Goal: Information Seeking & Learning: Check status

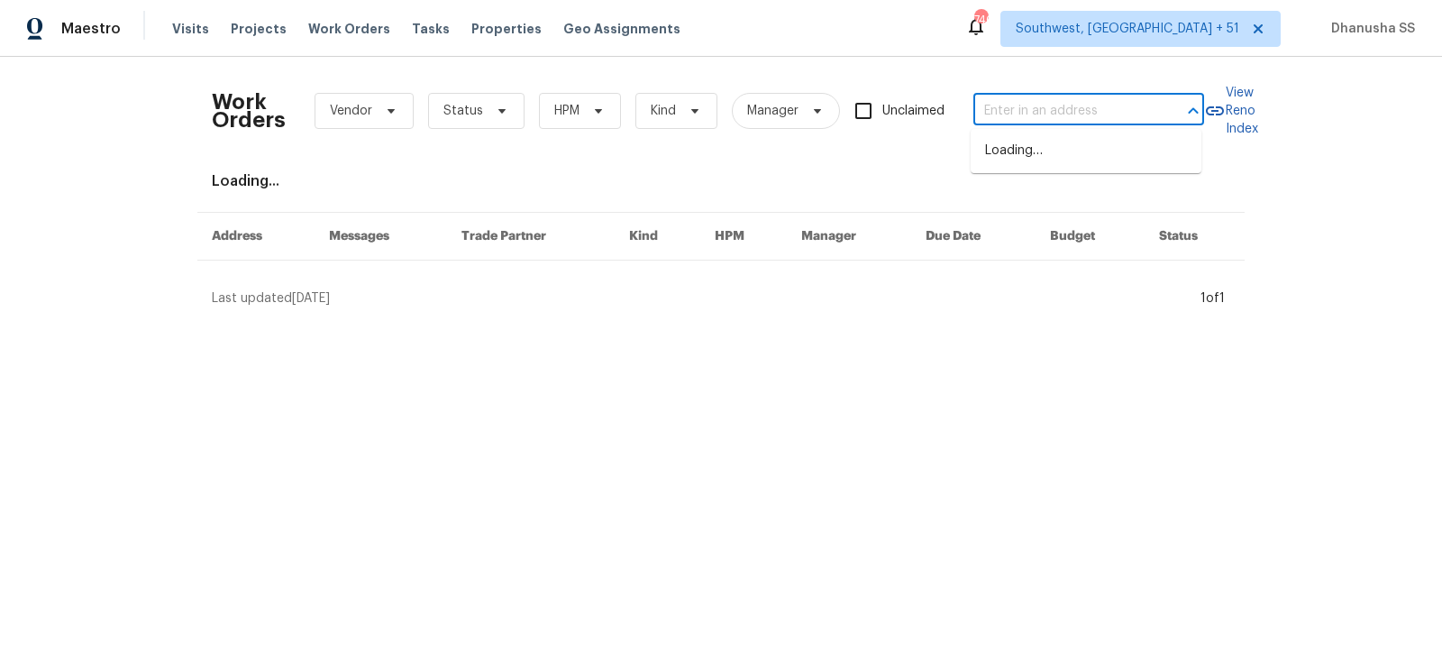
click at [1089, 106] on input "text" at bounding box center [1063, 111] width 180 height 28
paste input "[STREET_ADDRESS]"
type input "[STREET_ADDRESS]"
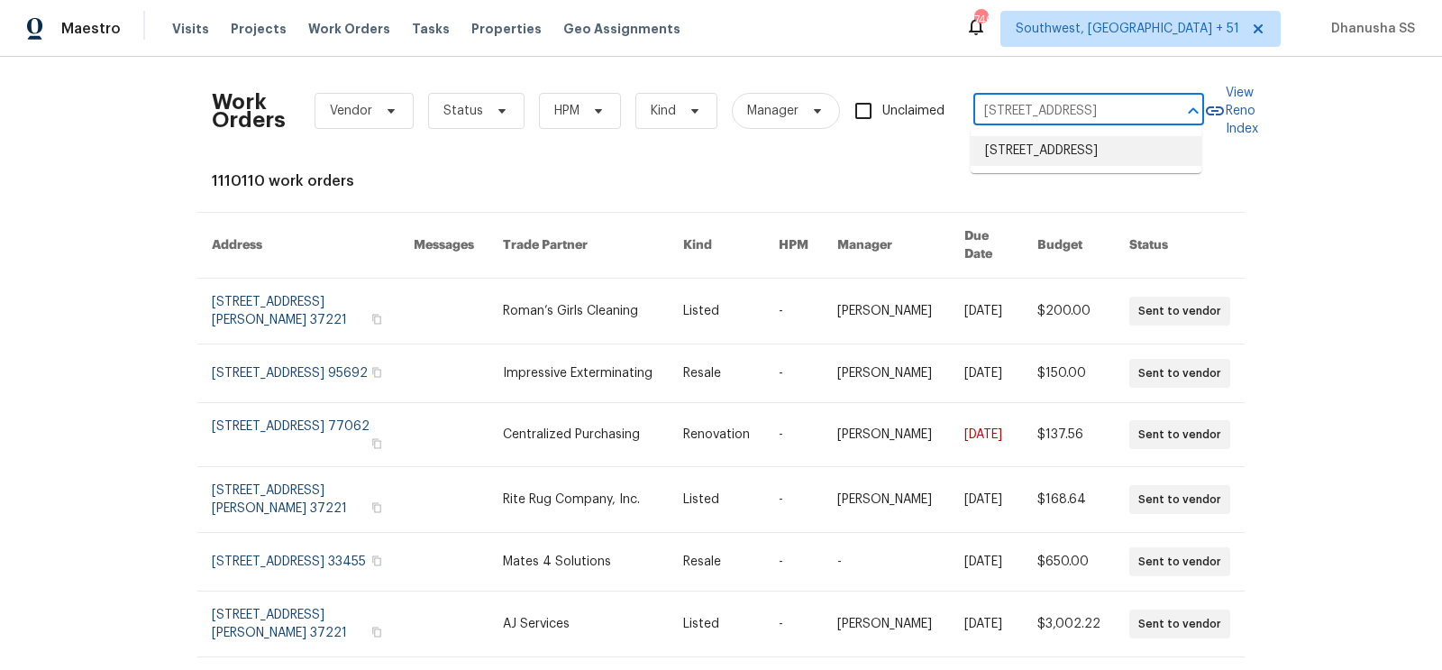
click at [1065, 146] on li "[STREET_ADDRESS]" at bounding box center [1086, 151] width 231 height 30
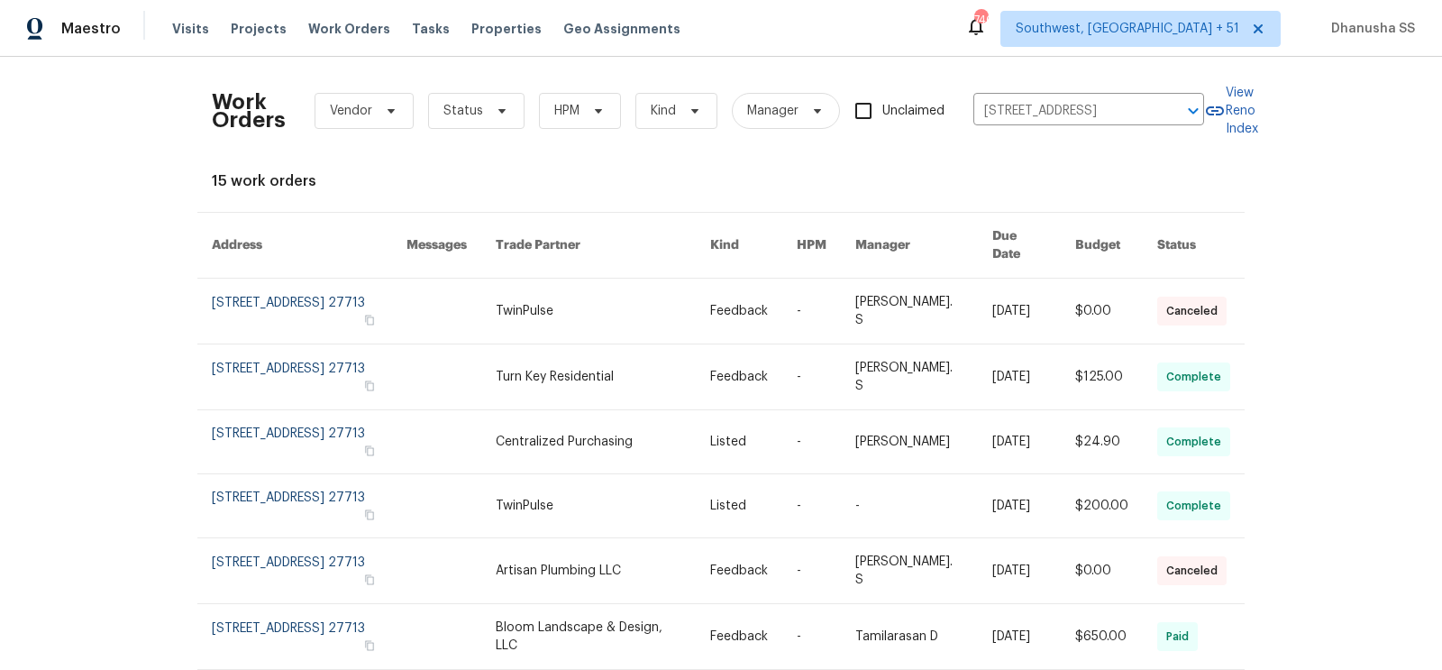
click at [602, 289] on link at bounding box center [603, 310] width 215 height 65
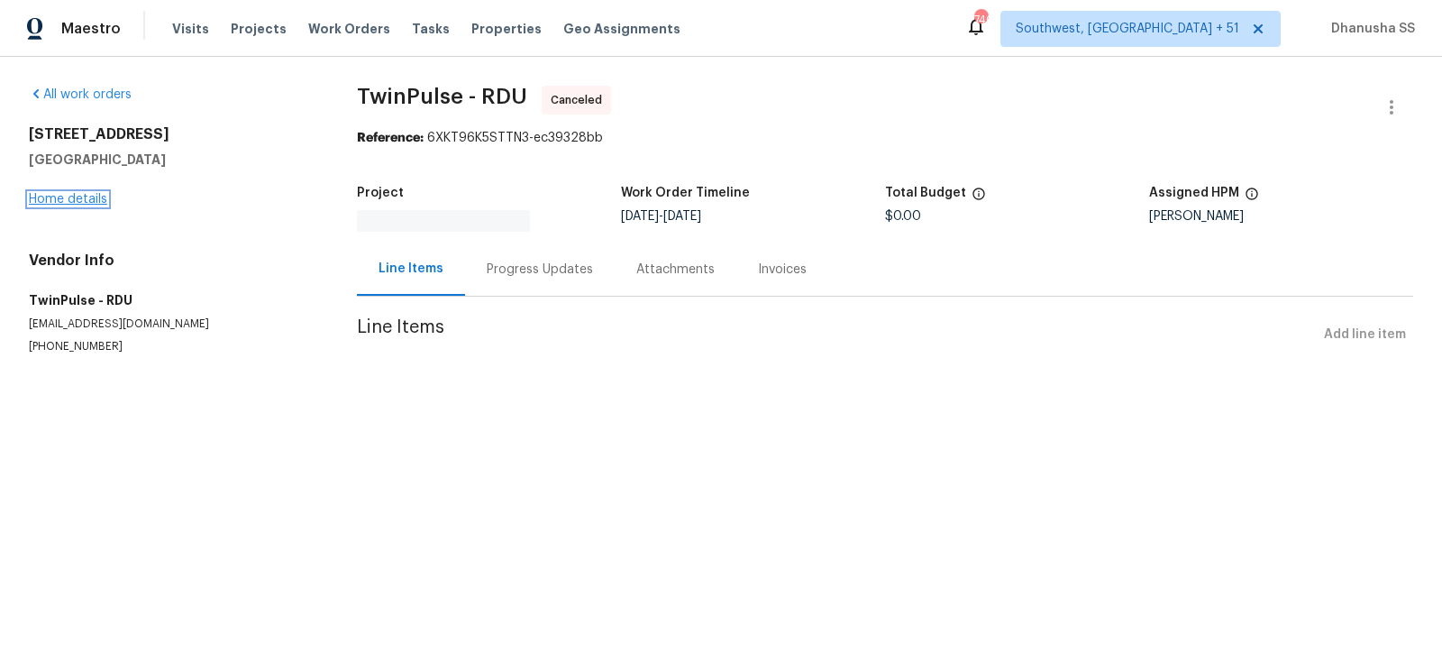
click at [44, 202] on link "Home details" at bounding box center [68, 199] width 78 height 13
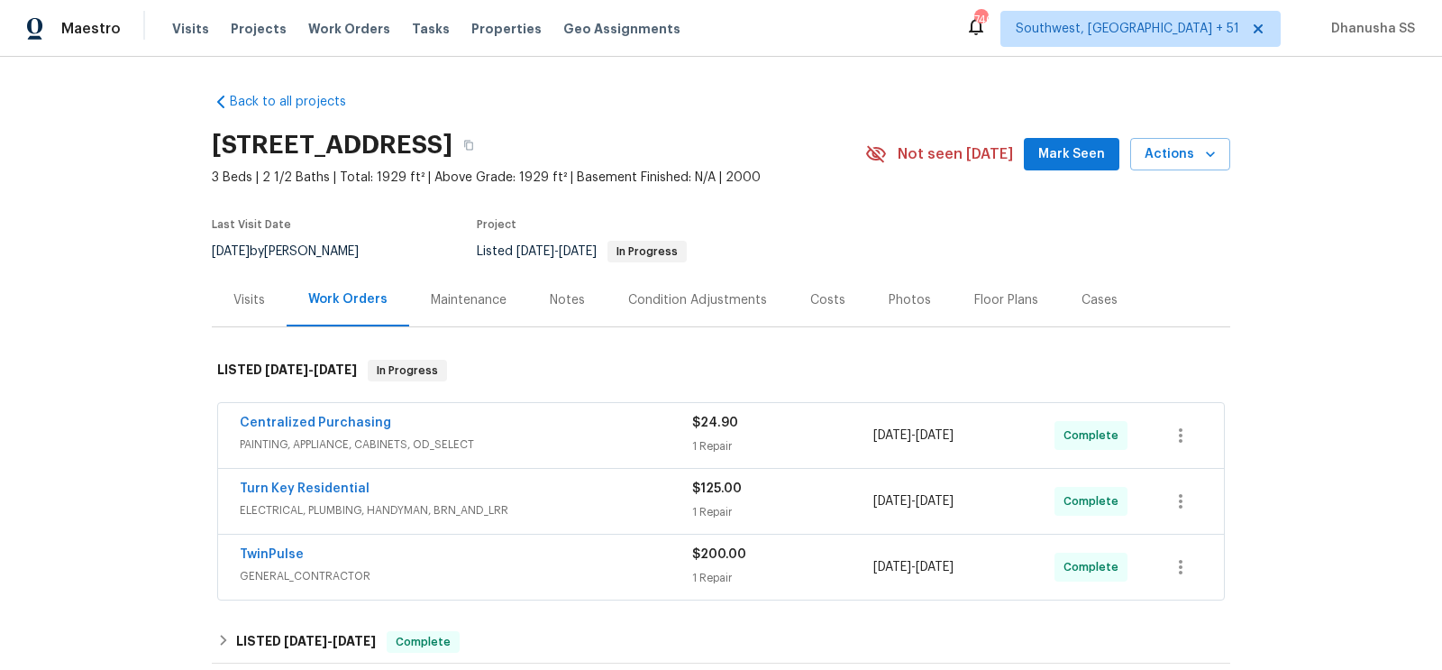
scroll to position [552, 0]
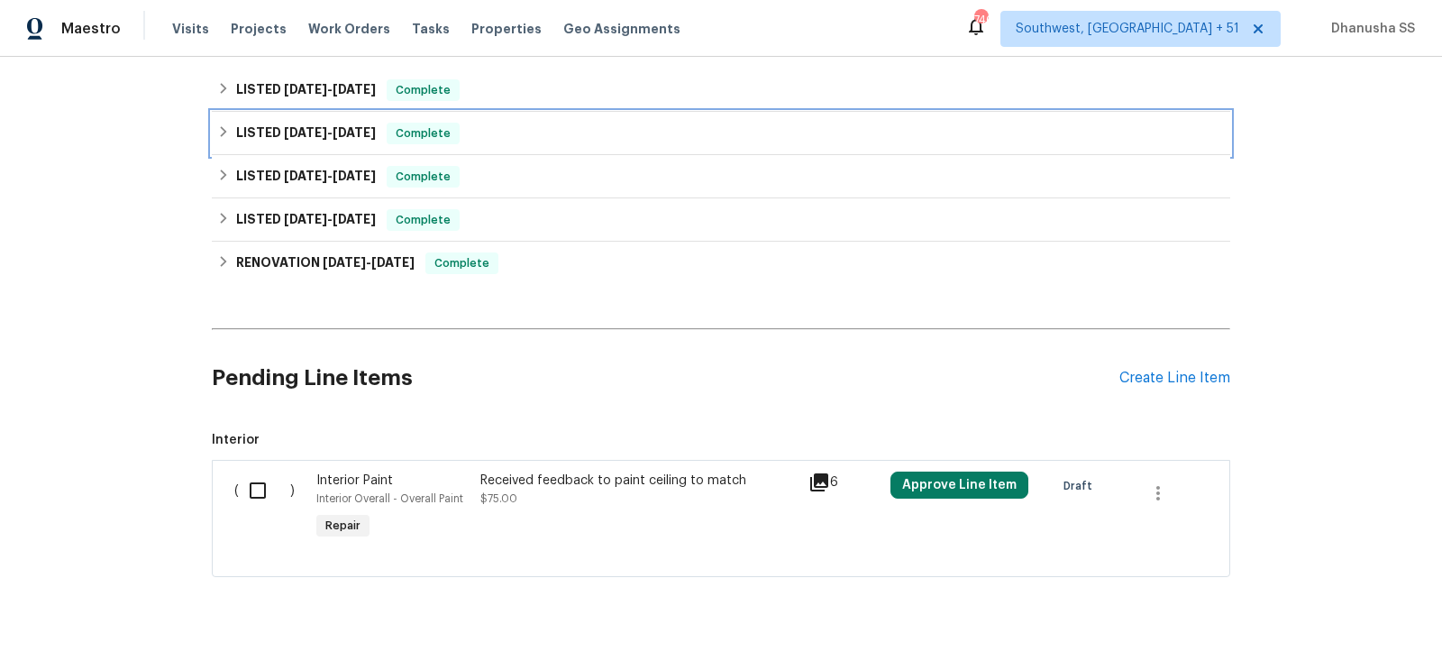
click at [549, 128] on div "LISTED [DATE] - [DATE] Complete" at bounding box center [721, 134] width 1008 height 22
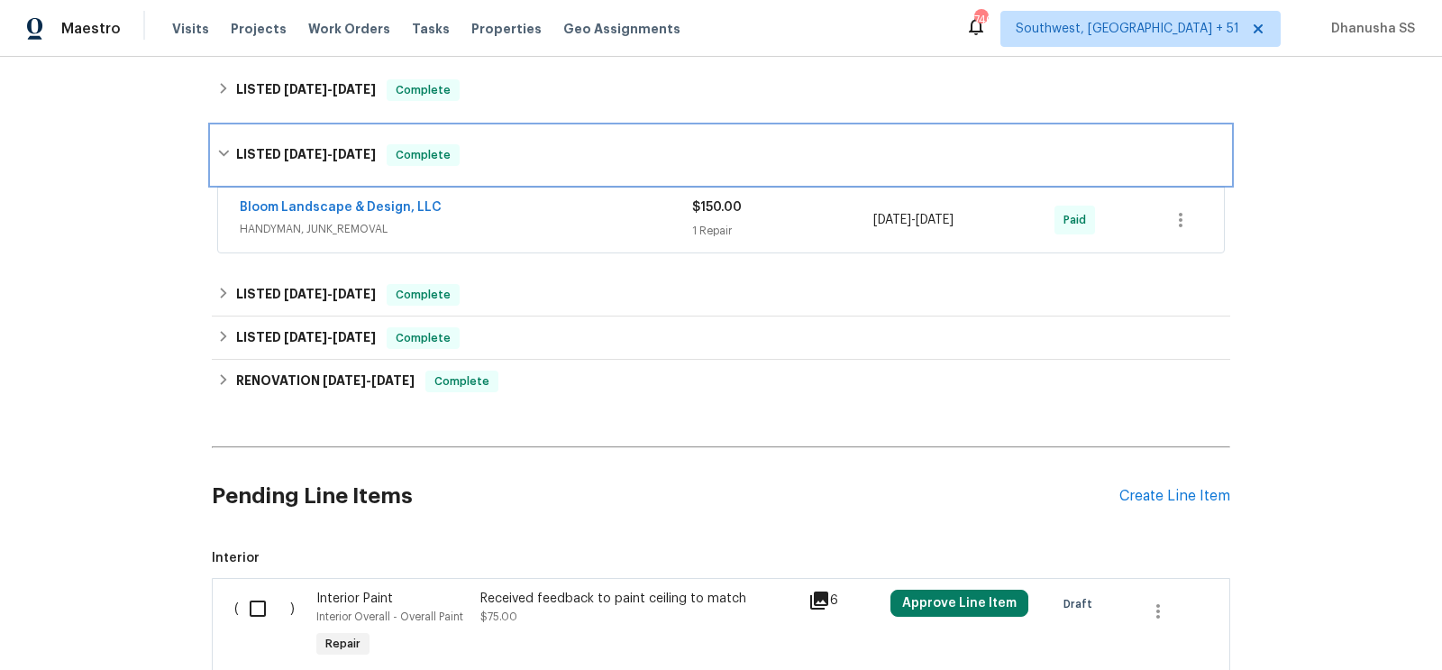
scroll to position [510, 0]
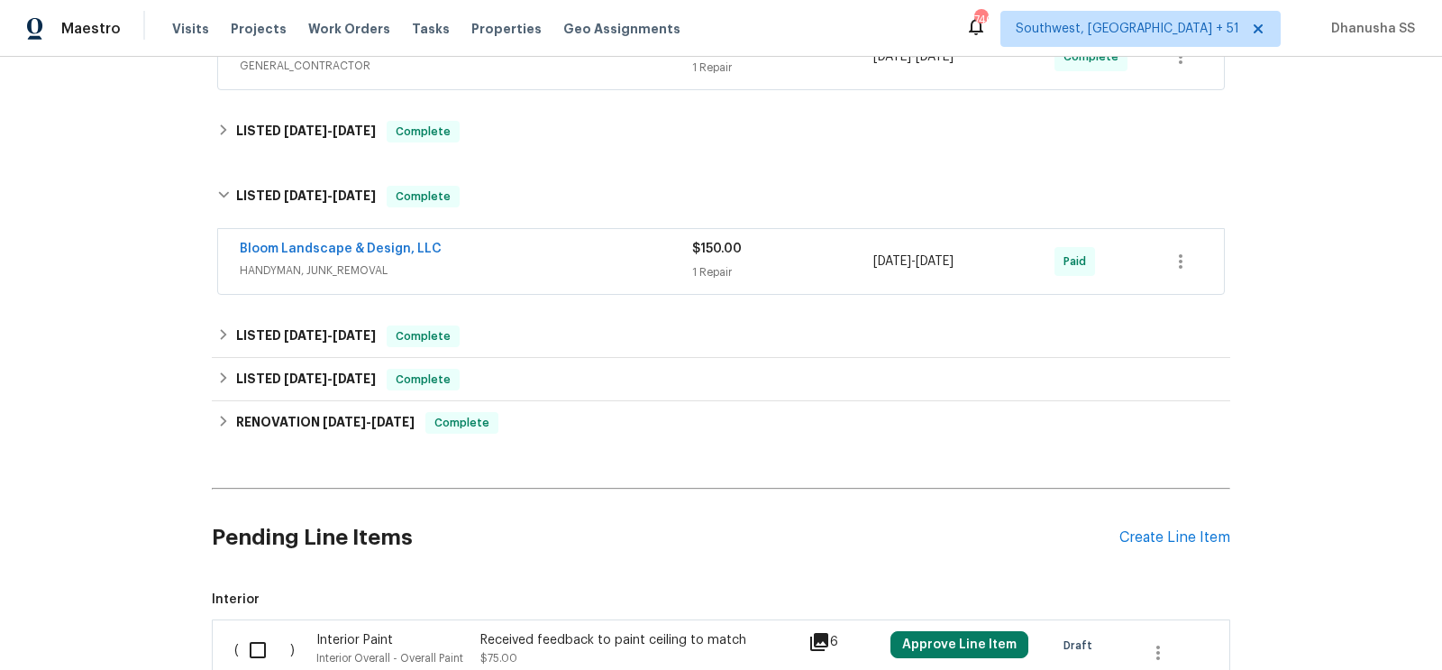
click at [527, 264] on span "HANDYMAN, JUNK_REMOVAL" at bounding box center [466, 270] width 452 height 18
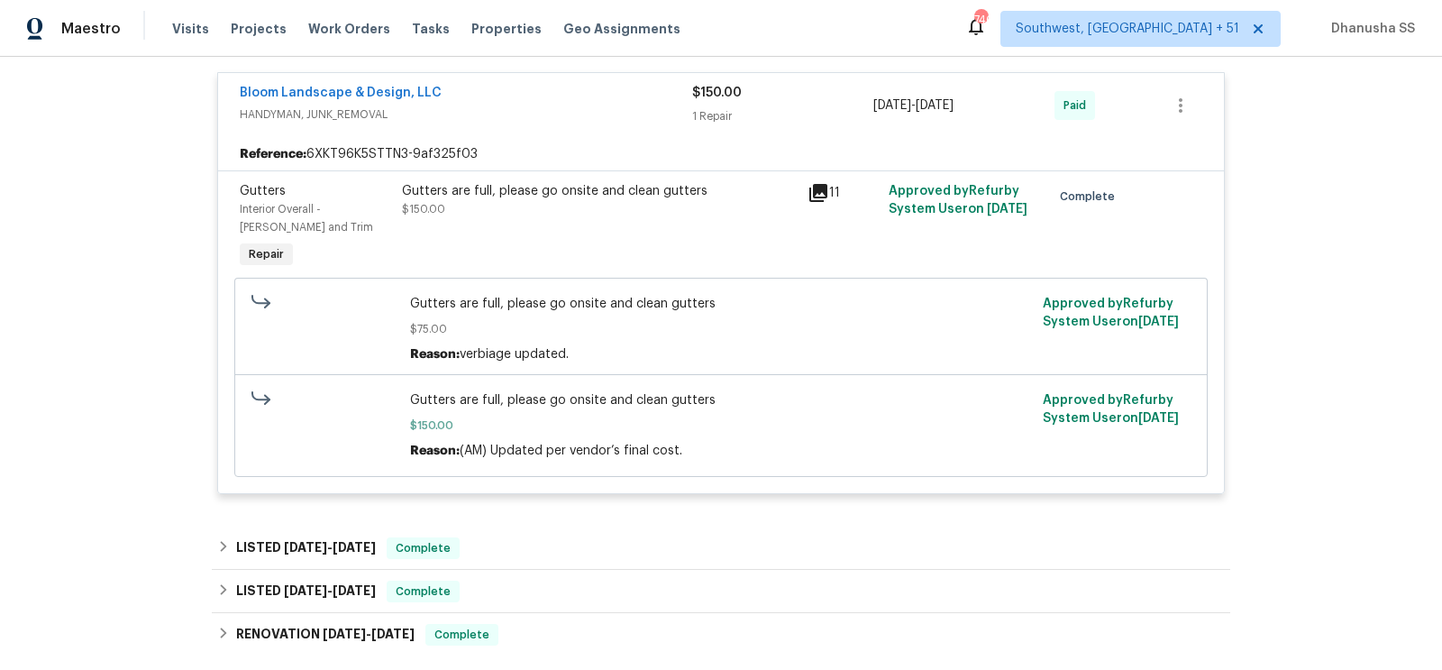
scroll to position [509, 0]
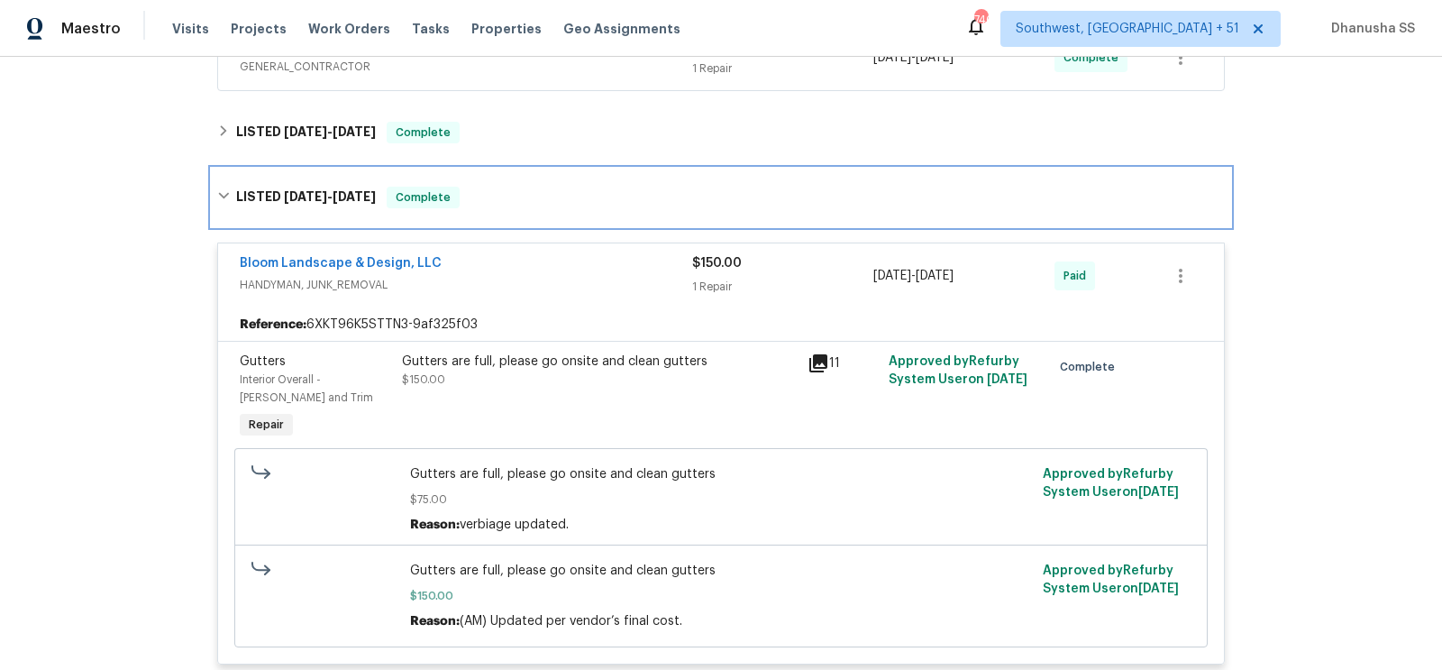
click at [516, 207] on div "LISTED [DATE] - [DATE] Complete" at bounding box center [721, 198] width 1018 height 58
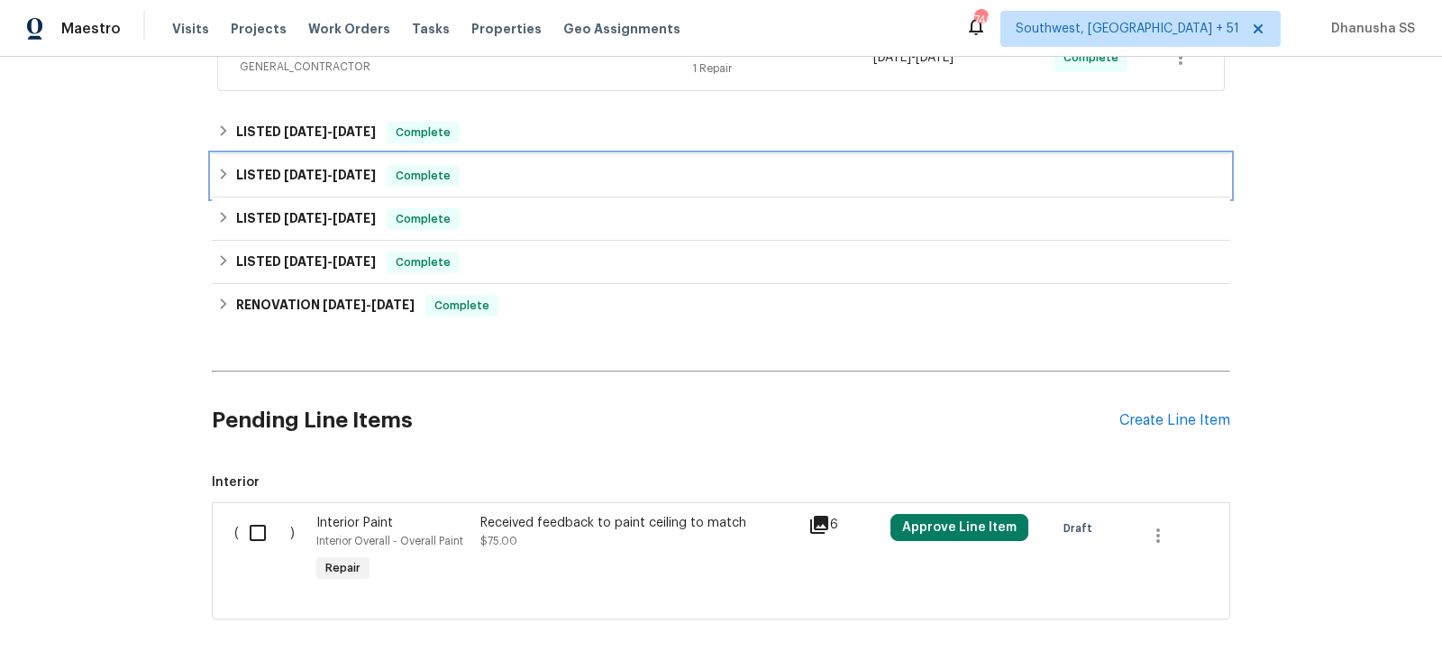
click at [522, 177] on div "LISTED [DATE] - [DATE] Complete" at bounding box center [721, 176] width 1008 height 22
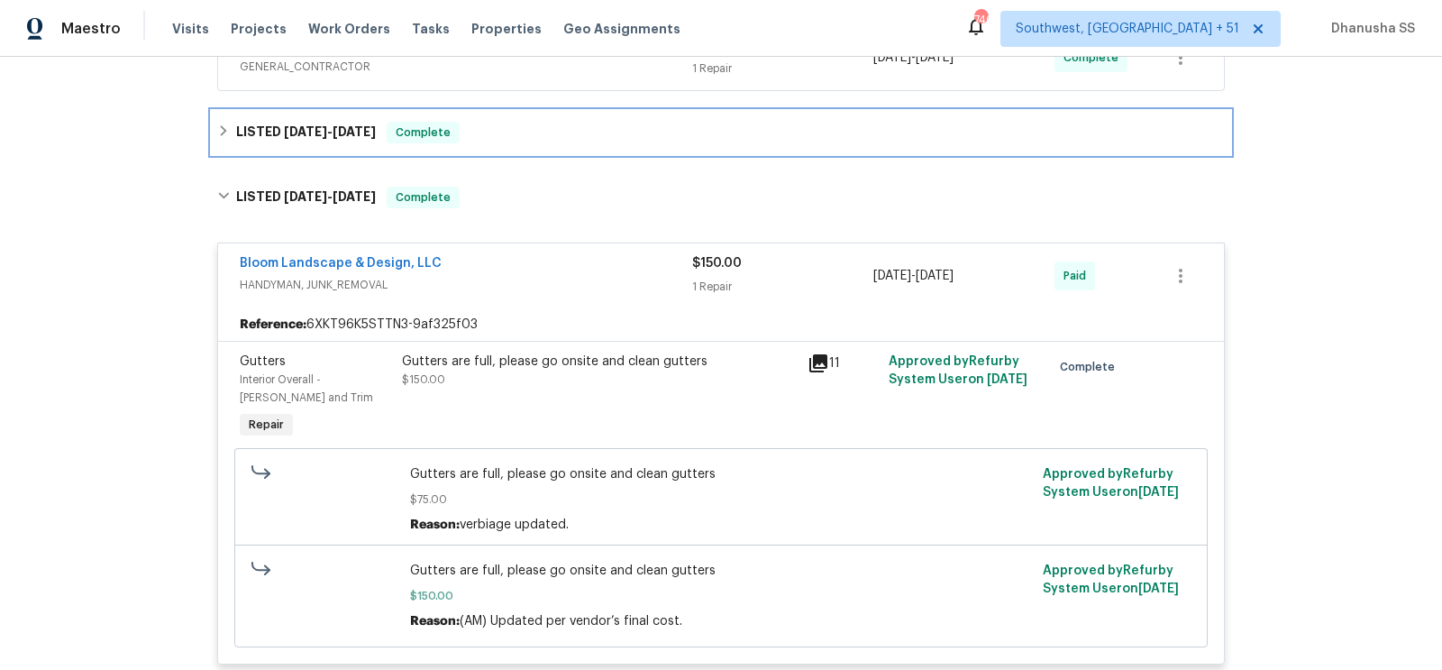
click at [525, 122] on div "LISTED [DATE] - [DATE] Complete" at bounding box center [721, 133] width 1008 height 22
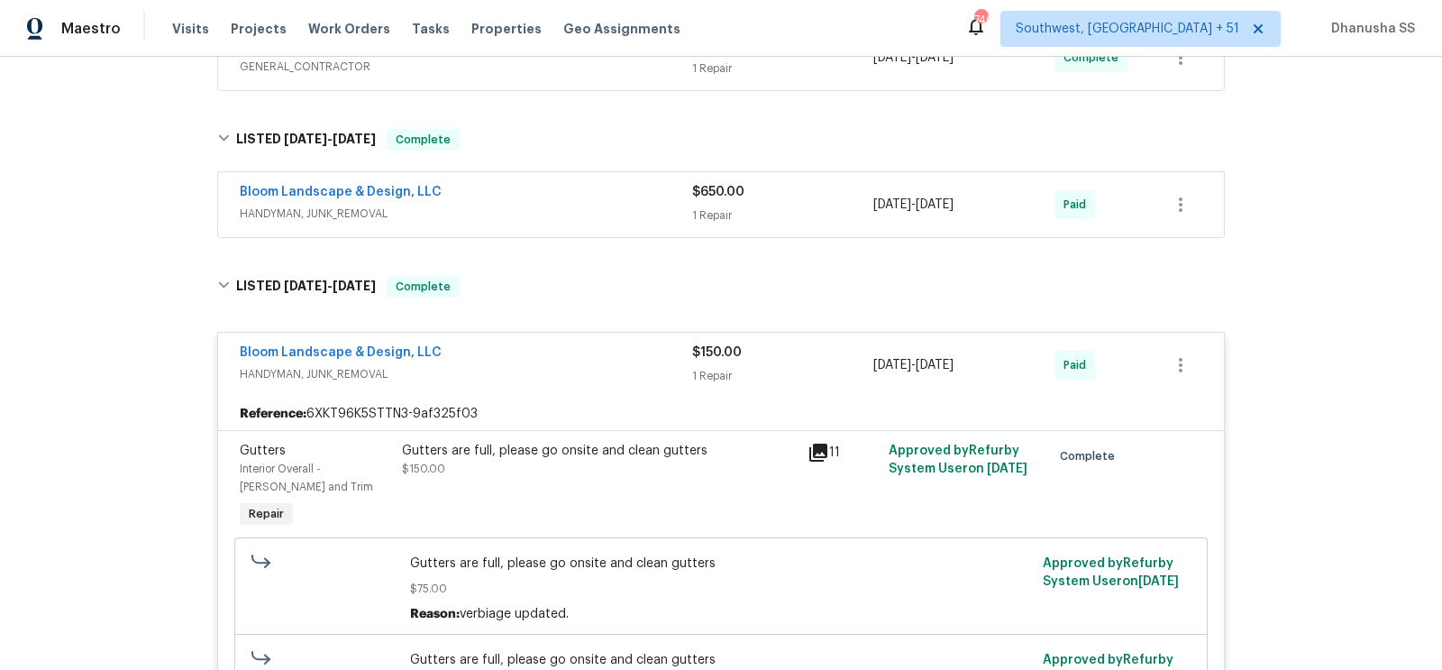
click at [563, 186] on div "Bloom Landscape & Design, LLC" at bounding box center [466, 194] width 452 height 22
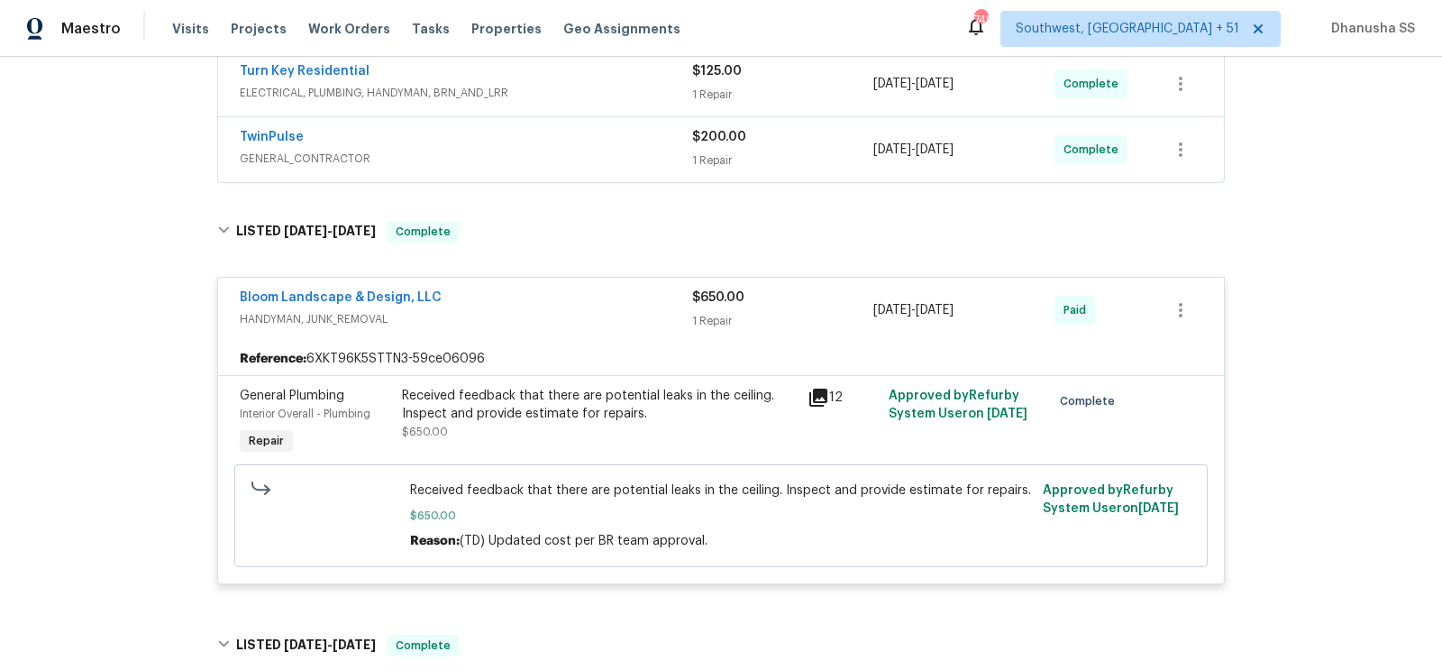
scroll to position [397, 0]
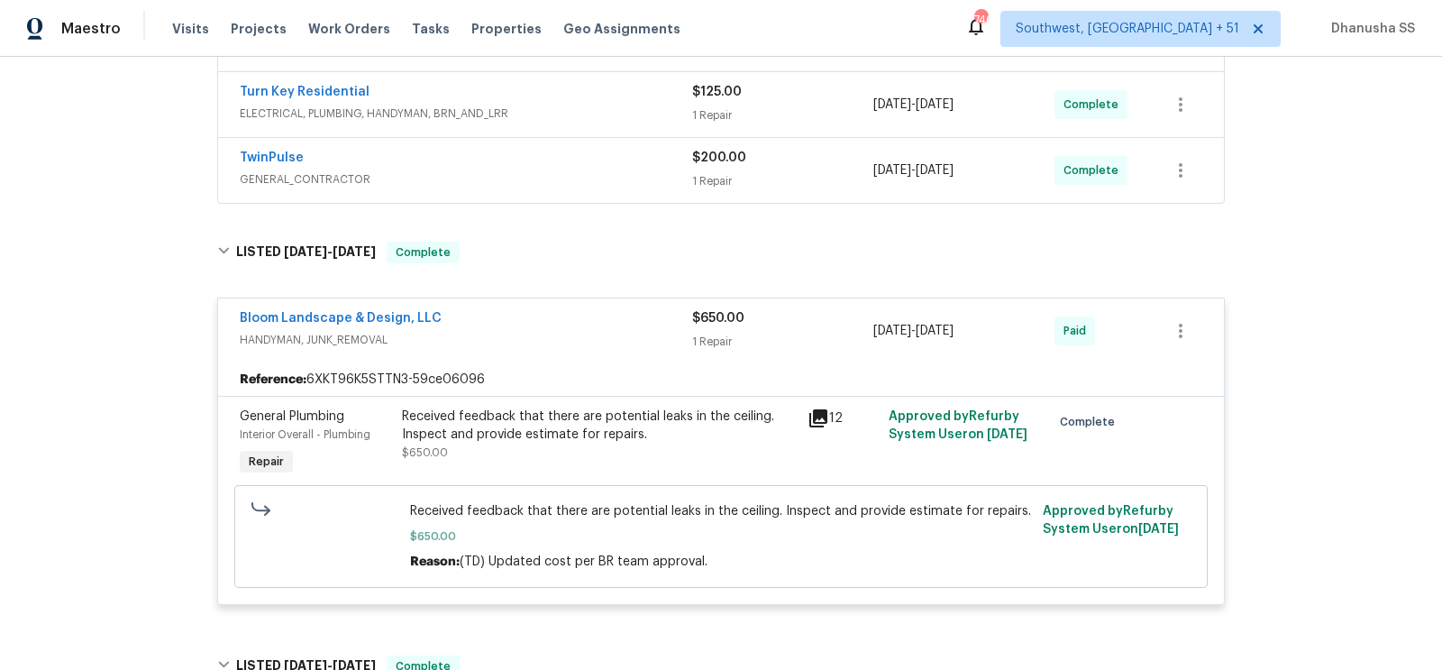
click at [483, 403] on div "Received feedback that there are potential leaks in the ceiling. Inspect and pr…" at bounding box center [600, 443] width 406 height 83
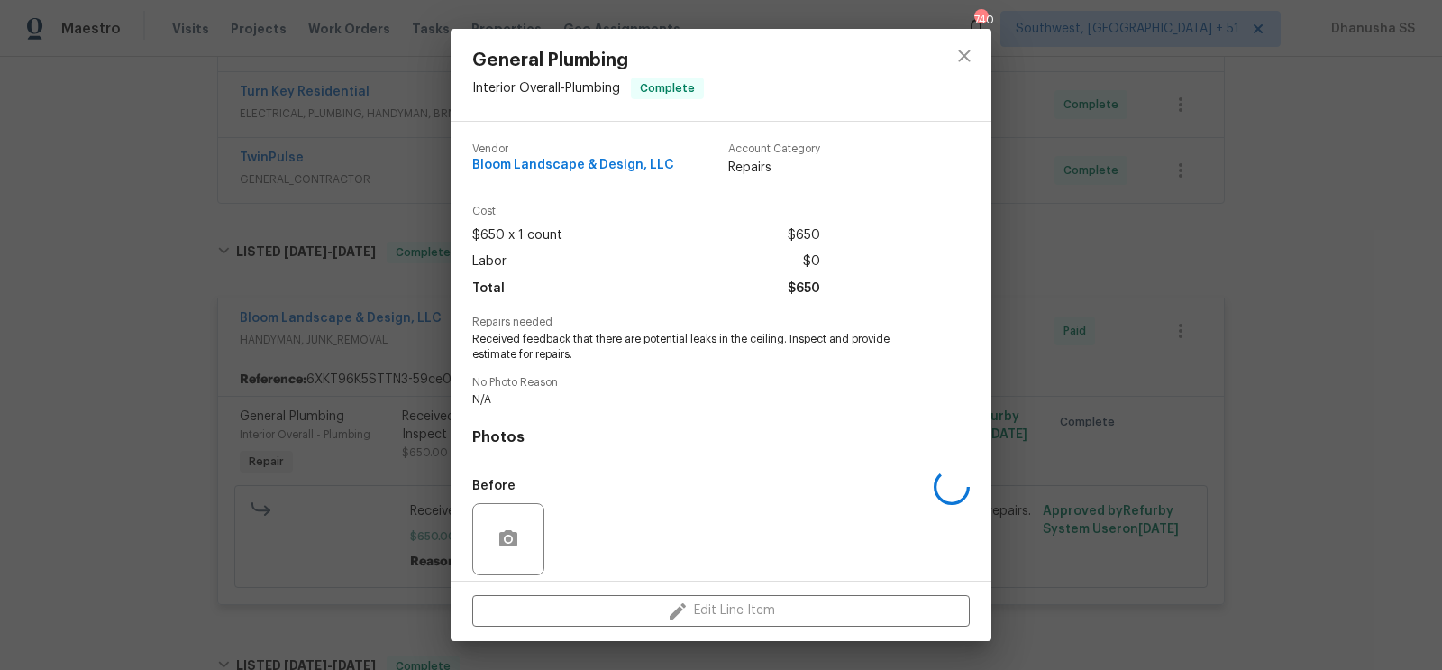
scroll to position [131, 0]
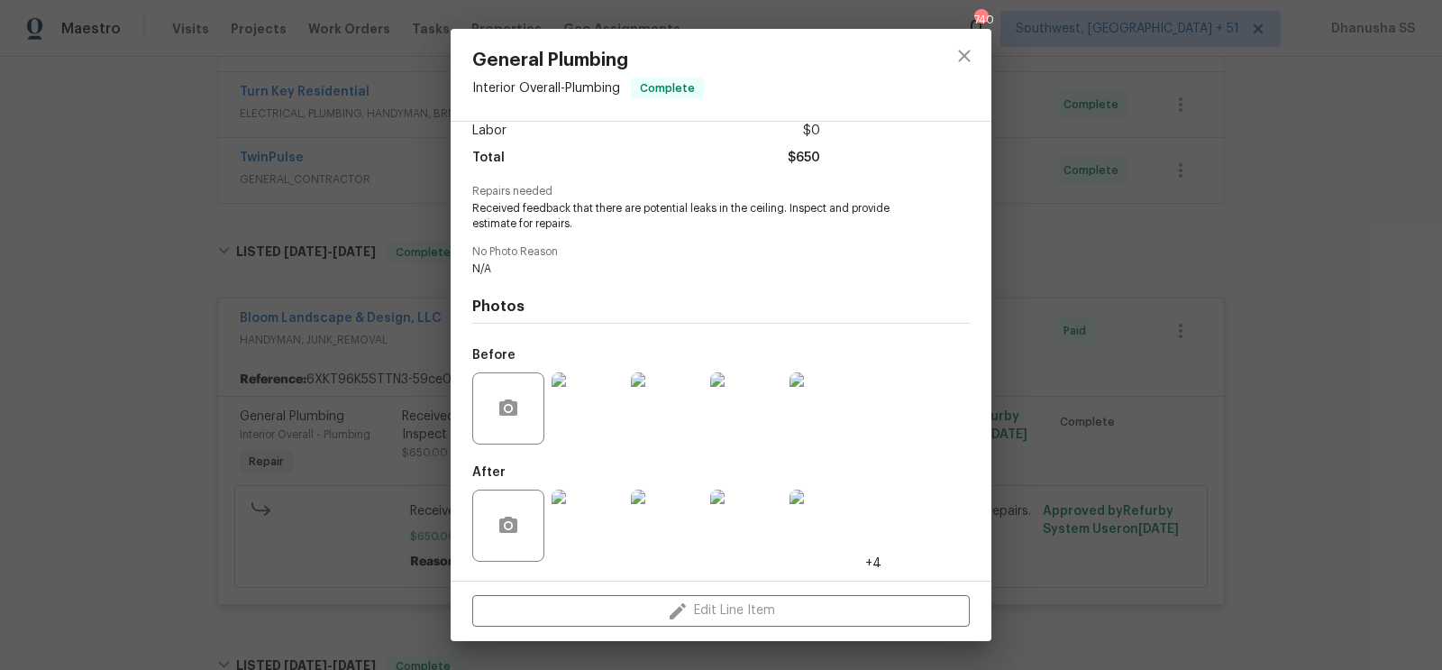
click at [578, 430] on img at bounding box center [588, 408] width 72 height 72
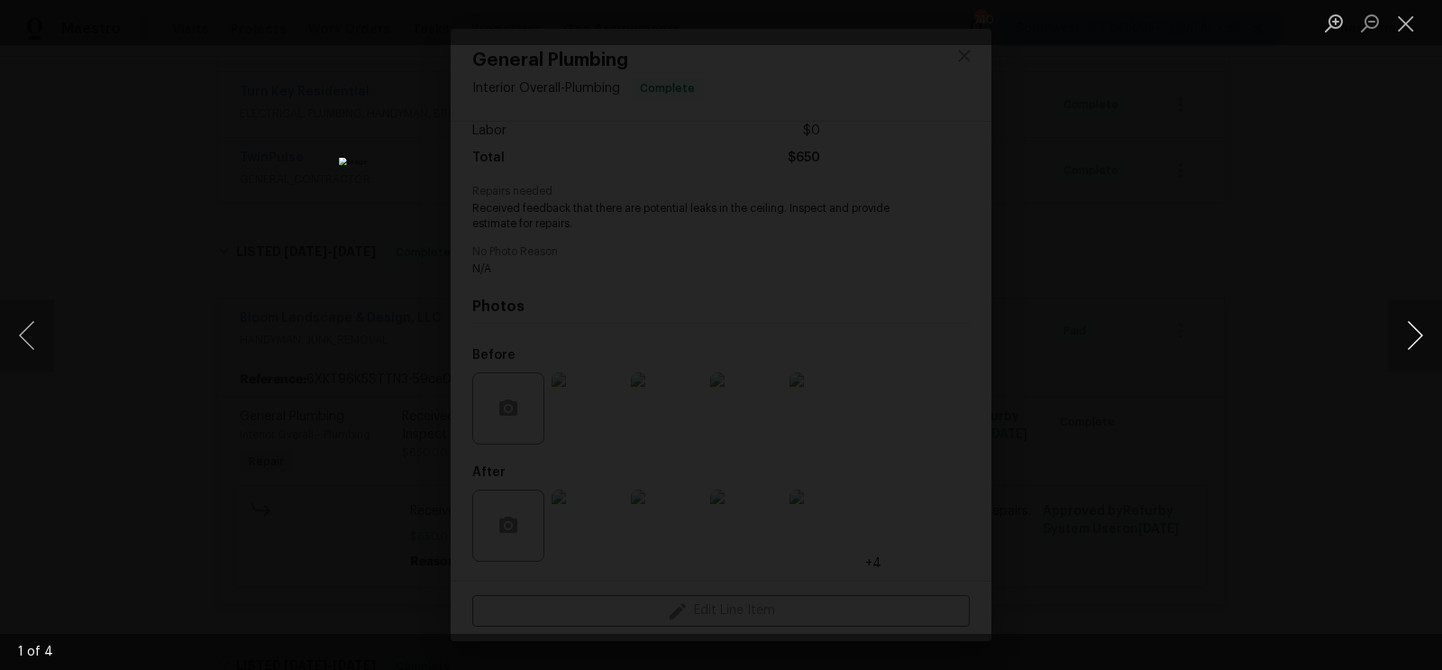
click at [1428, 333] on button "Next image" at bounding box center [1415, 335] width 54 height 72
click at [1309, 201] on div "Lightbox" at bounding box center [721, 335] width 1442 height 670
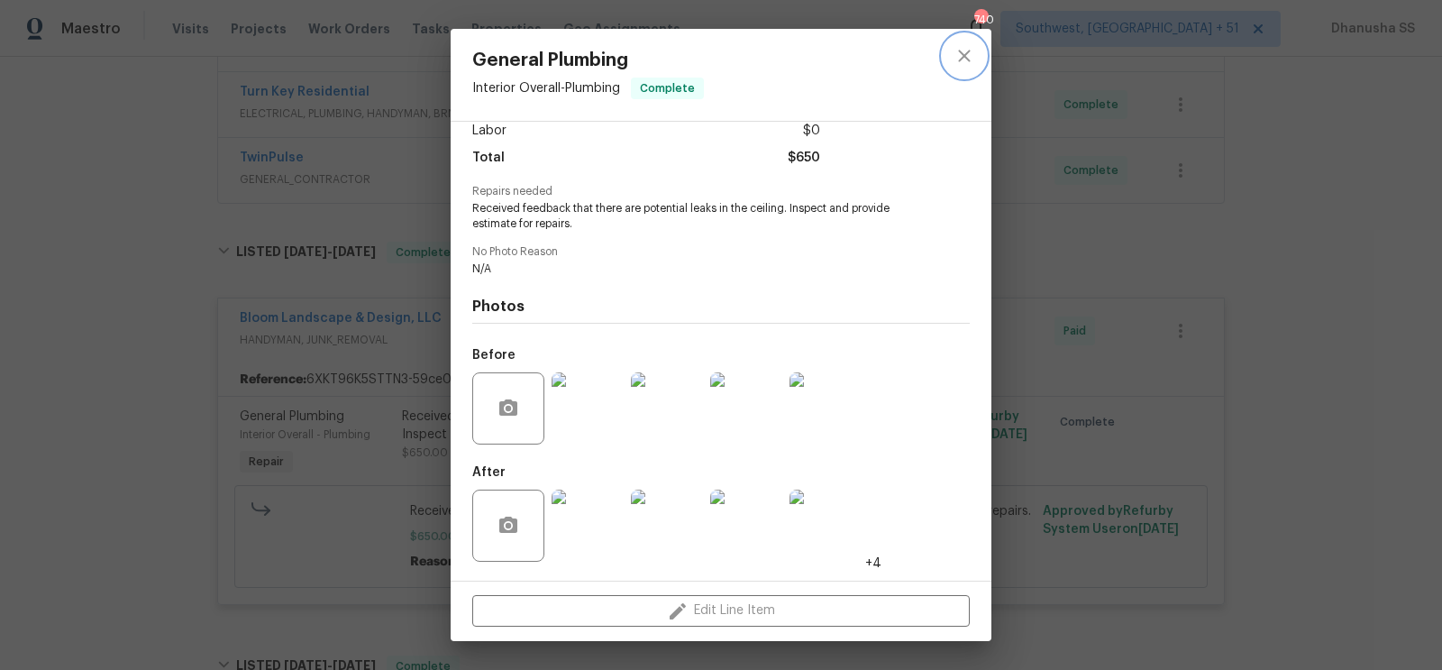
click at [960, 61] on icon "close" at bounding box center [965, 56] width 22 height 22
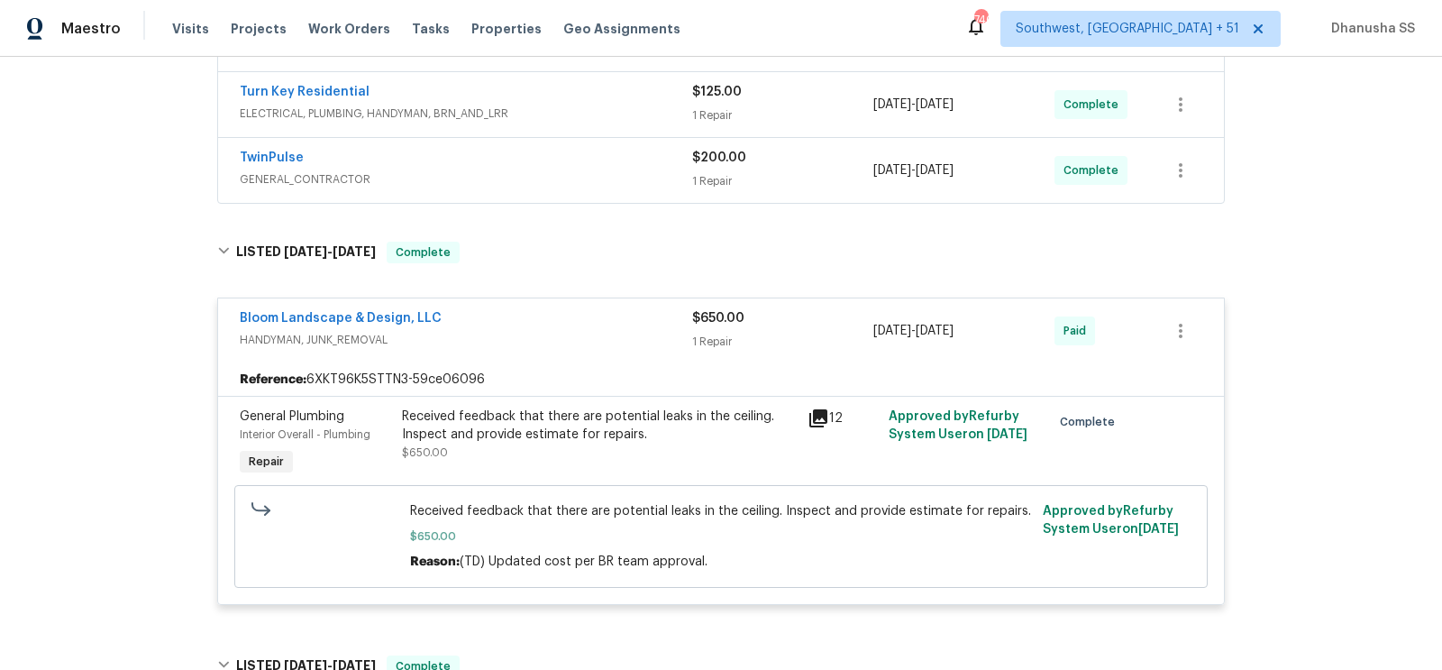
scroll to position [235, 0]
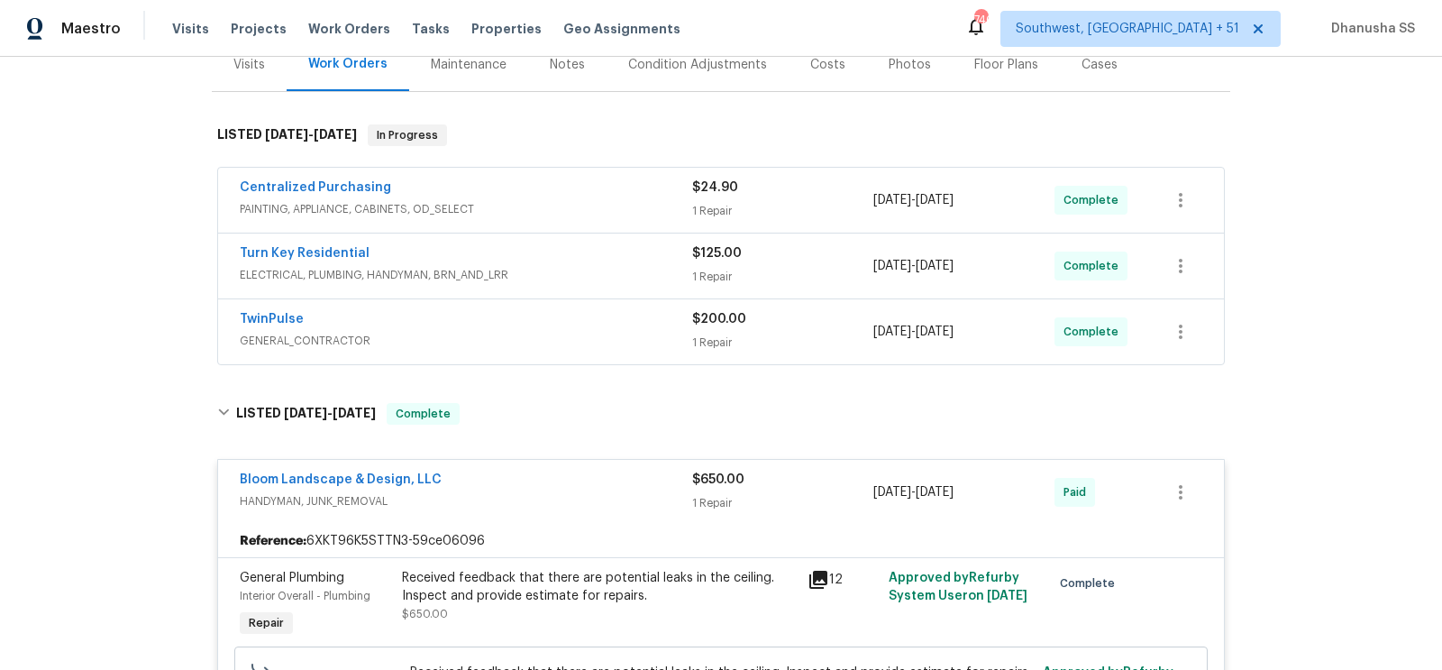
click at [618, 347] on div "TwinPulse GENERAL_CONTRACTOR" at bounding box center [466, 331] width 452 height 43
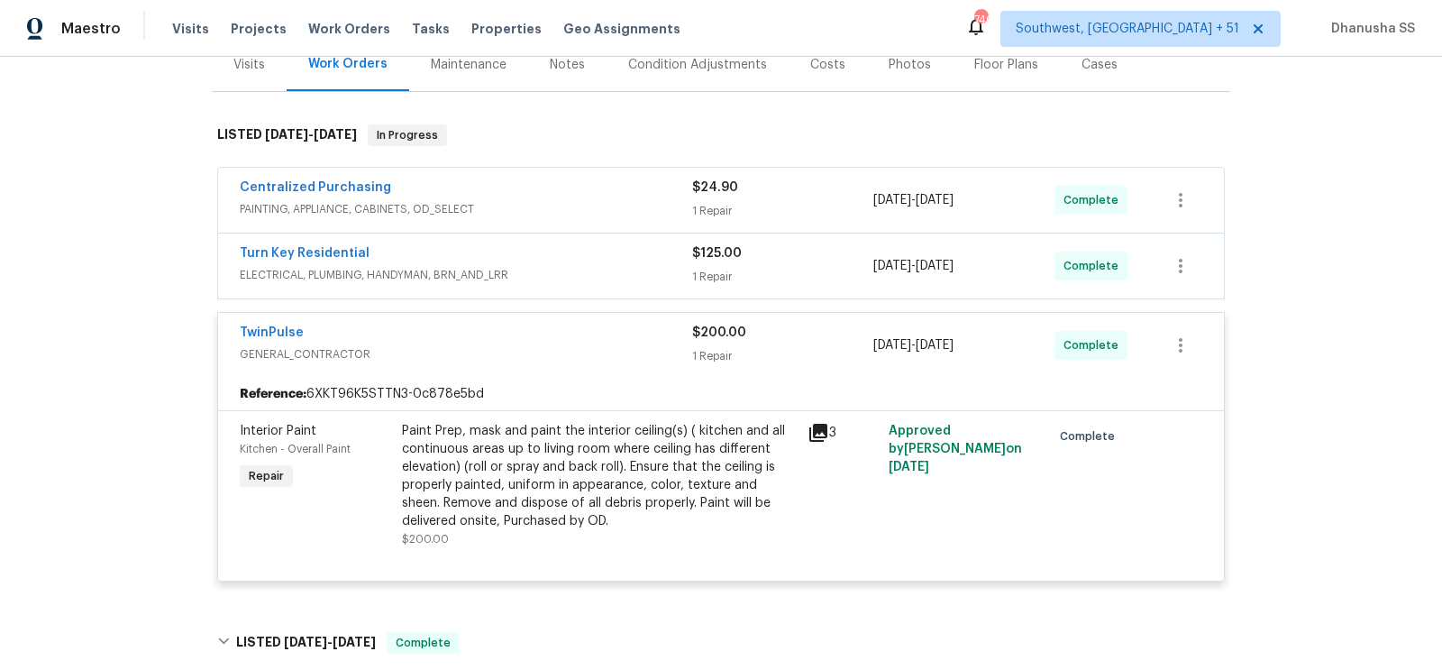
click at [613, 244] on div "Turn Key Residential" at bounding box center [466, 255] width 452 height 22
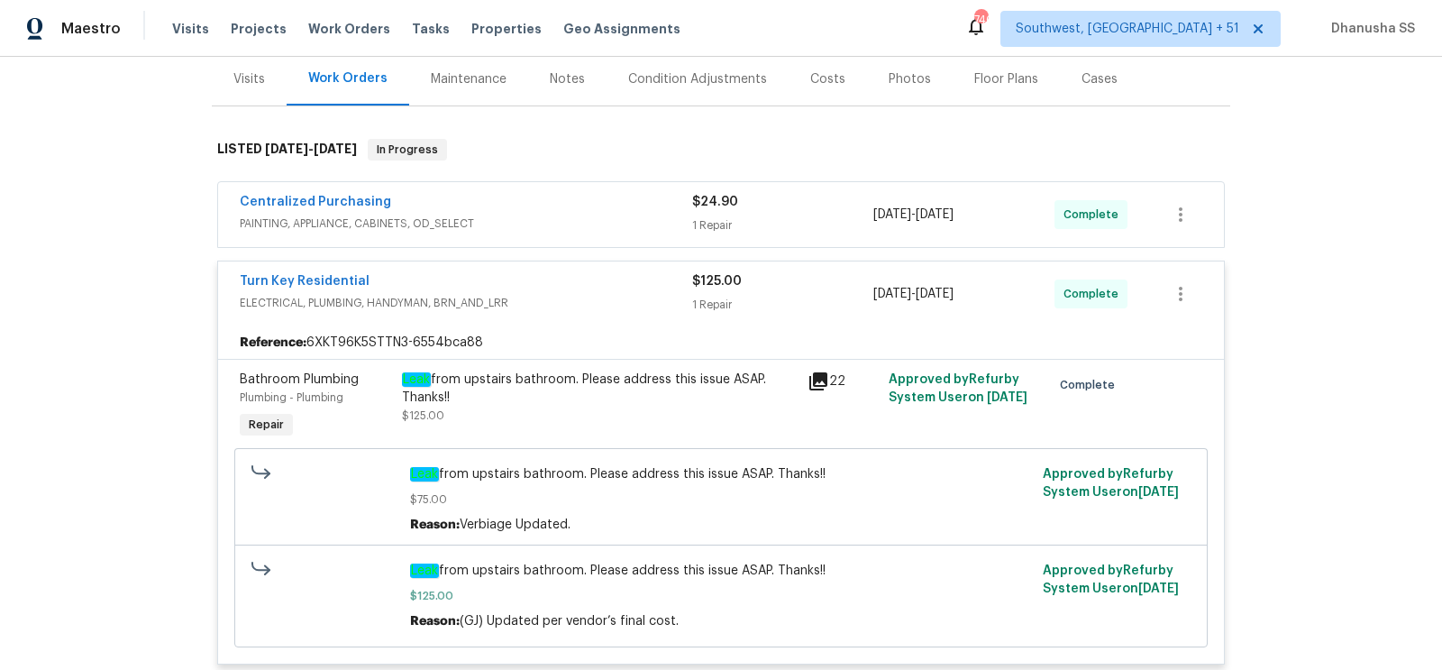
scroll to position [39, 0]
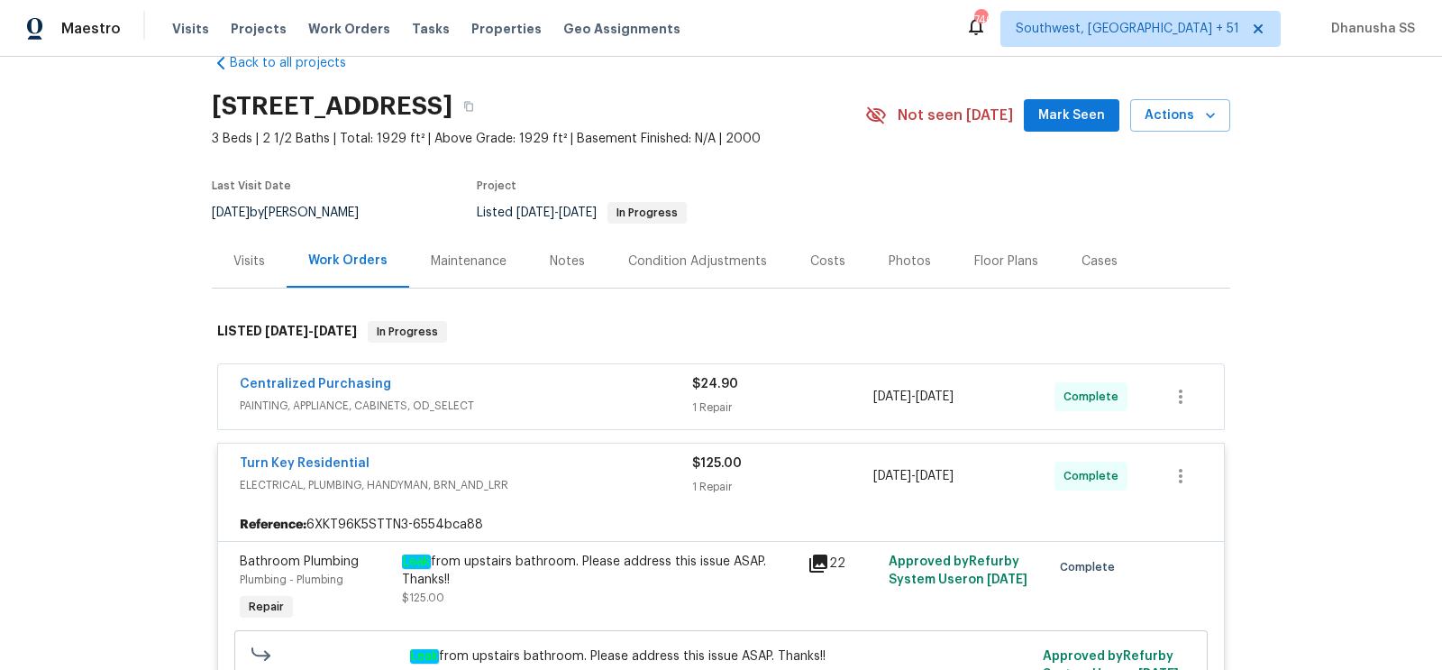
click at [641, 415] on div "Centralized Purchasing PAINTING, APPLIANCE, CABINETS, OD_SELECT" at bounding box center [466, 396] width 452 height 43
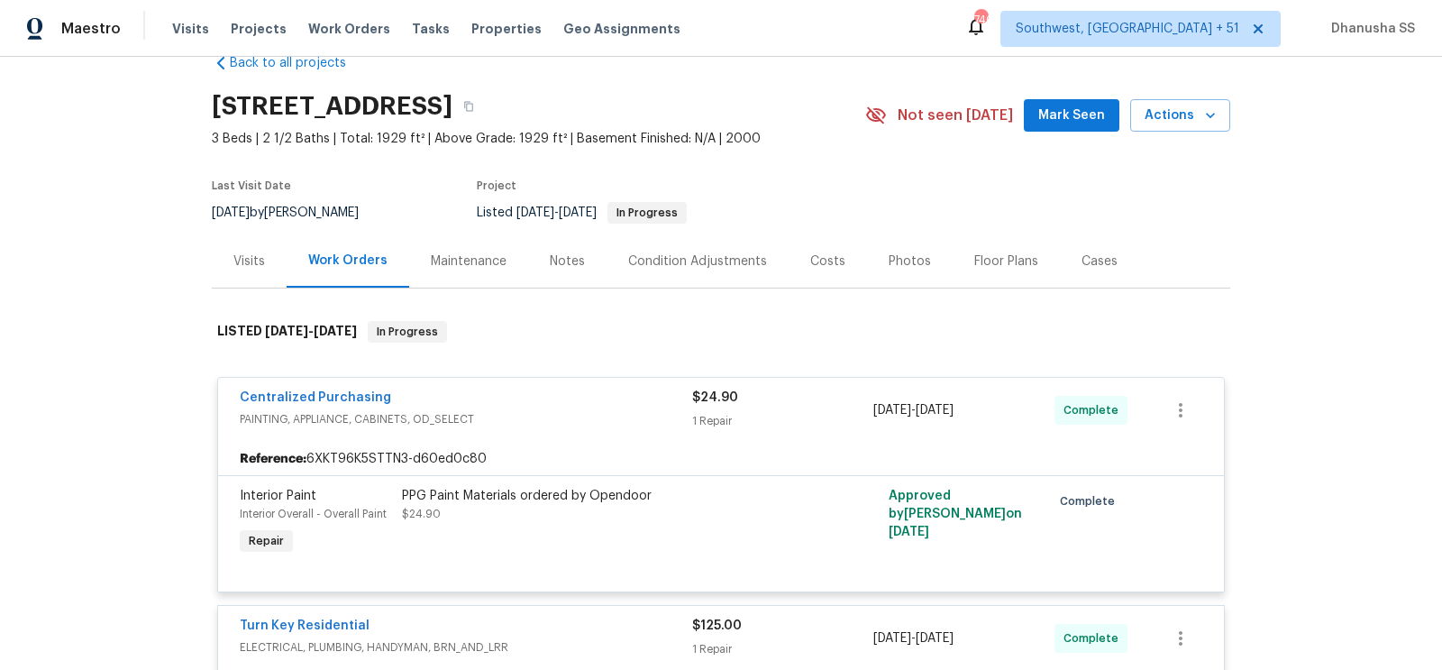
scroll to position [0, 0]
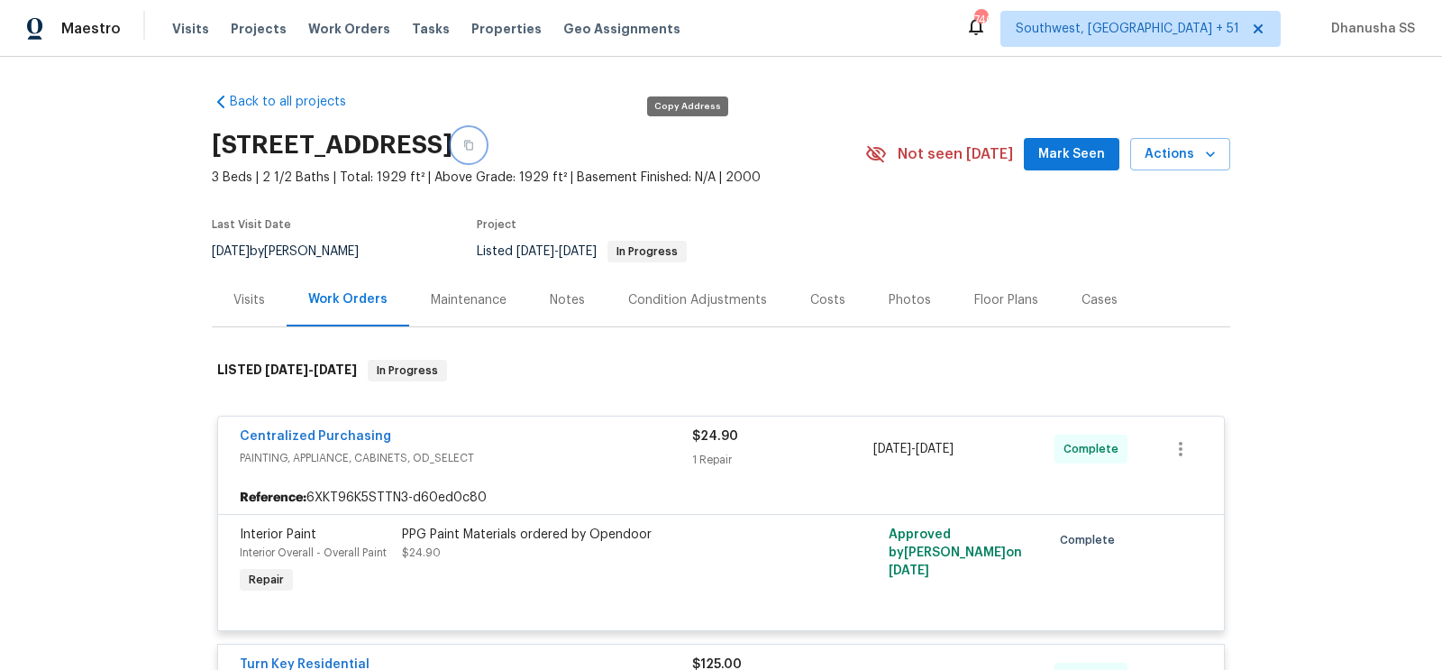
click at [485, 138] on button "button" at bounding box center [468, 145] width 32 height 32
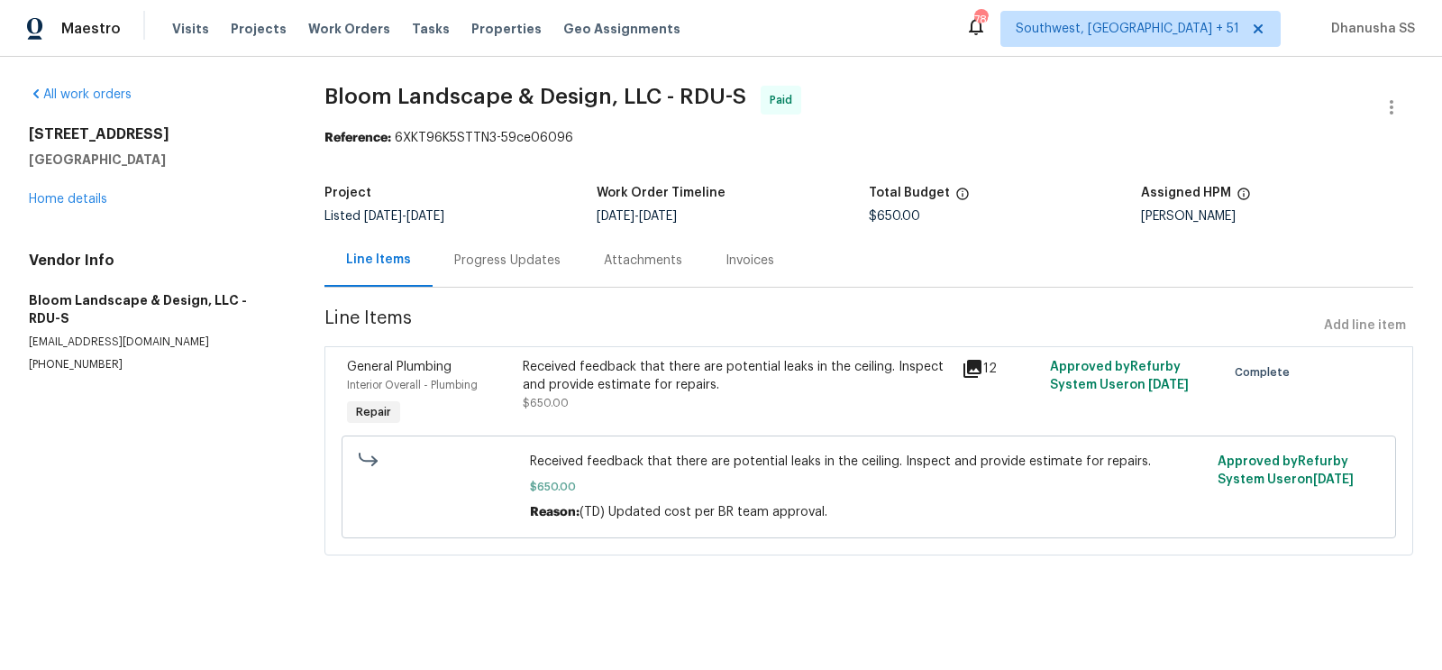
click at [493, 249] on div "Progress Updates" at bounding box center [508, 259] width 150 height 53
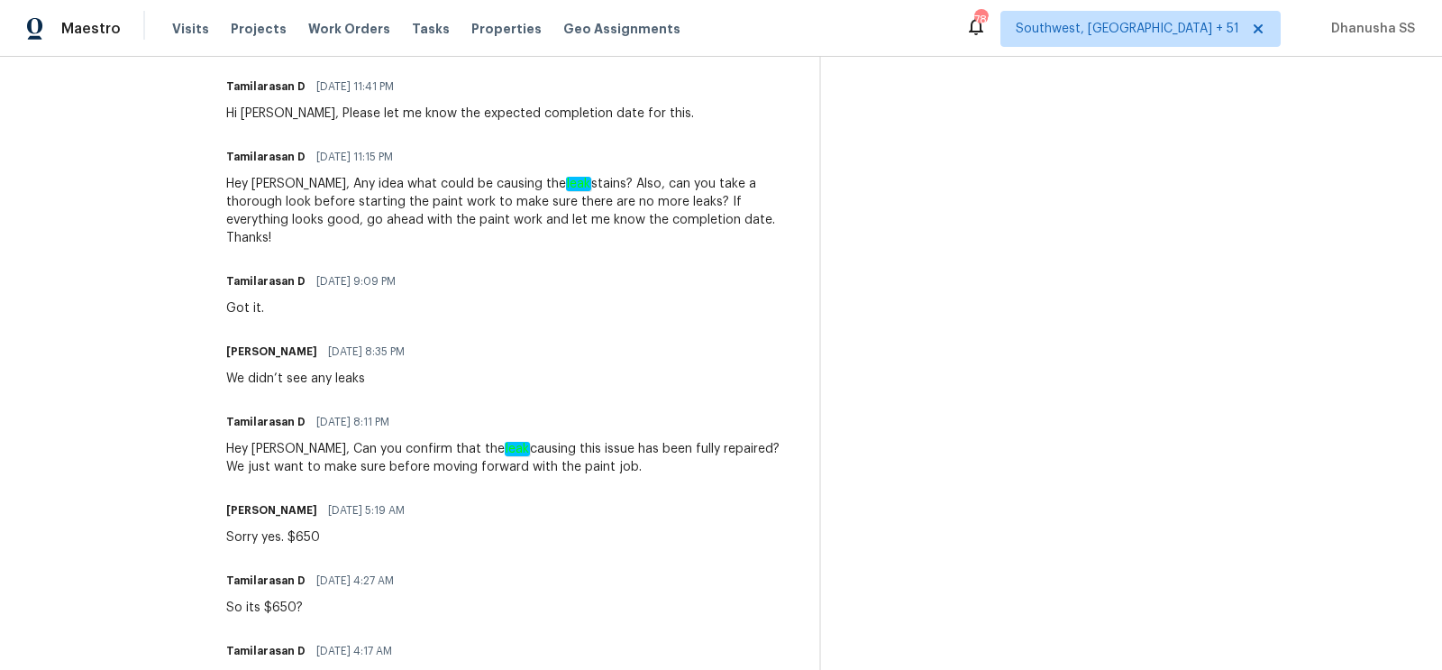
scroll to position [288, 0]
